Goal: Transaction & Acquisition: Book appointment/travel/reservation

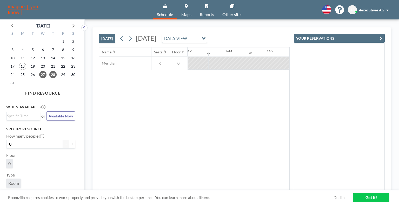
drag, startPoint x: 223, startPoint y: 66, endPoint x: 239, endPoint y: 62, distance: 16.1
click at [260, 60] on div at bounding box center [260, 63] width 21 height 13
click at [180, 67] on div "0" at bounding box center [178, 63] width 18 height 13
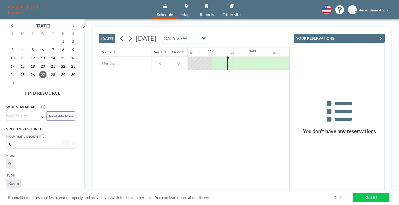
scroll to position [0, 312]
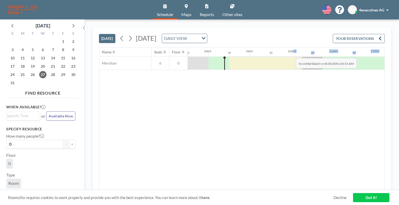
drag, startPoint x: 240, startPoint y: 62, endPoint x: 292, endPoint y: 54, distance: 52.3
click at [292, 54] on div "Name Seats Floor 12AM 30 1AM 30 2AM 30 3AM 30 4AM 30 5AM 30 6AM 30 7AM 30 8AM 3…" at bounding box center [330, 59] width 1085 height 23
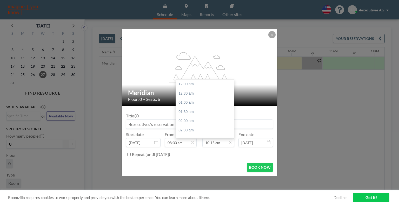
click at [214, 144] on input "10:15 am" at bounding box center [218, 142] width 32 height 9
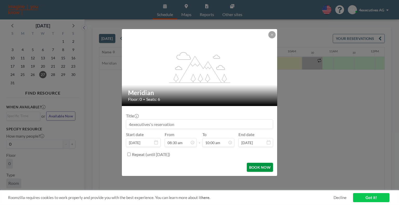
type input "10:00 am"
click at [253, 166] on button "BOOK NOW" at bounding box center [260, 167] width 26 height 9
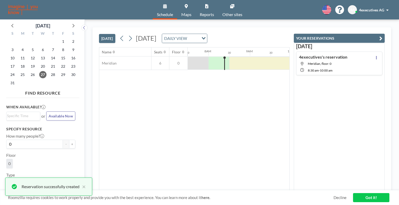
click at [264, 109] on div "Name Seats Floor 12AM 30 1AM 30 2AM 30 3AM 30 4AM 30 5AM 30 6AM 30 7AM 30 8AM 3…" at bounding box center [194, 119] width 190 height 143
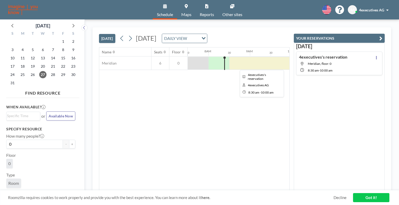
drag, startPoint x: 279, startPoint y: 62, endPoint x: 250, endPoint y: 65, distance: 29.3
click at [250, 65] on div at bounding box center [260, 63] width 62 height 13
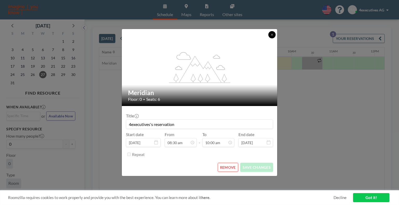
click at [273, 34] on icon at bounding box center [271, 34] width 3 height 3
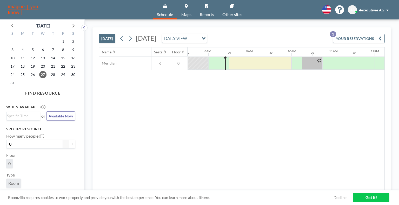
click at [216, 97] on div "Name Seats Floor 12AM 30 1AM 30 2AM 30 3AM 30 4AM 30 5AM 30 6AM 30 7AM 30 8AM 3…" at bounding box center [241, 119] width 285 height 143
